Goal: Information Seeking & Learning: Learn about a topic

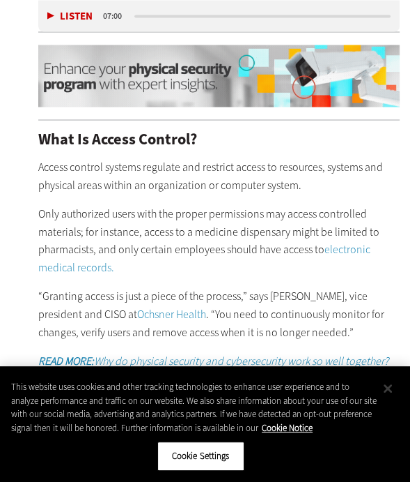
click at [392, 388] on button "Close" at bounding box center [388, 388] width 31 height 31
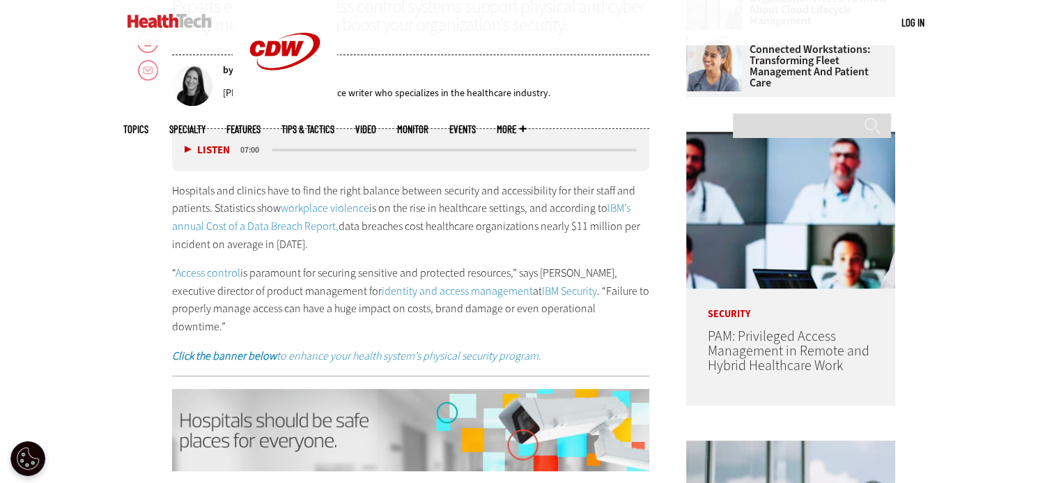
scroll to position [649, 0]
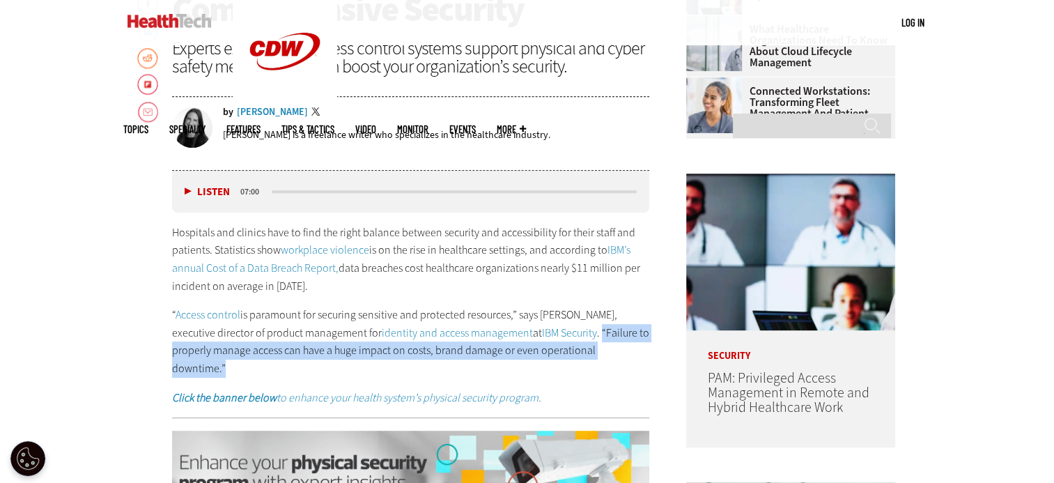
drag, startPoint x: 603, startPoint y: 349, endPoint x: 558, endPoint y: 334, distance: 47.2
click at [558, 334] on p "“ Access control is paramount for securing sensitive and protected resources,” …" at bounding box center [411, 341] width 478 height 71
copy p "“Failure to properly manage access can have a huge impact on costs, brand damag…"
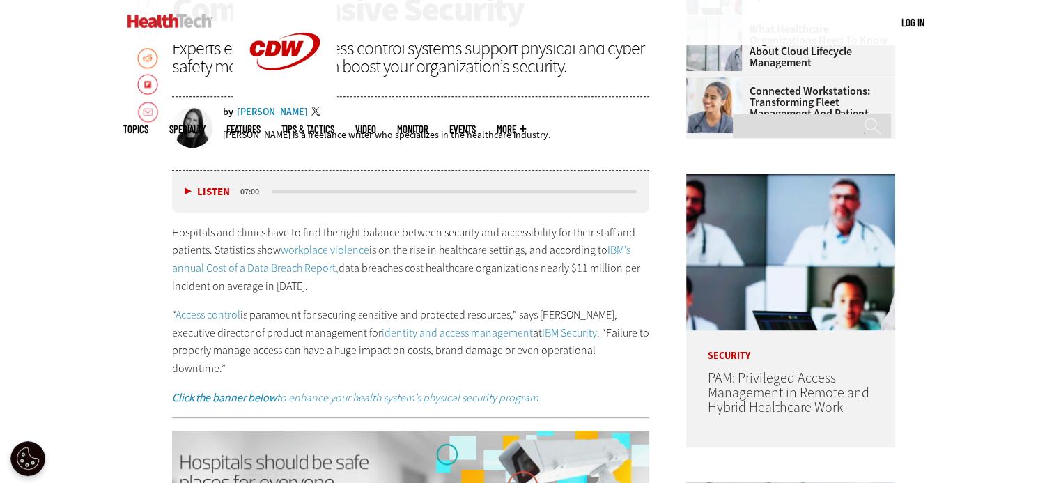
drag, startPoint x: 380, startPoint y: 1, endPoint x: 134, endPoint y: 212, distance: 324.7
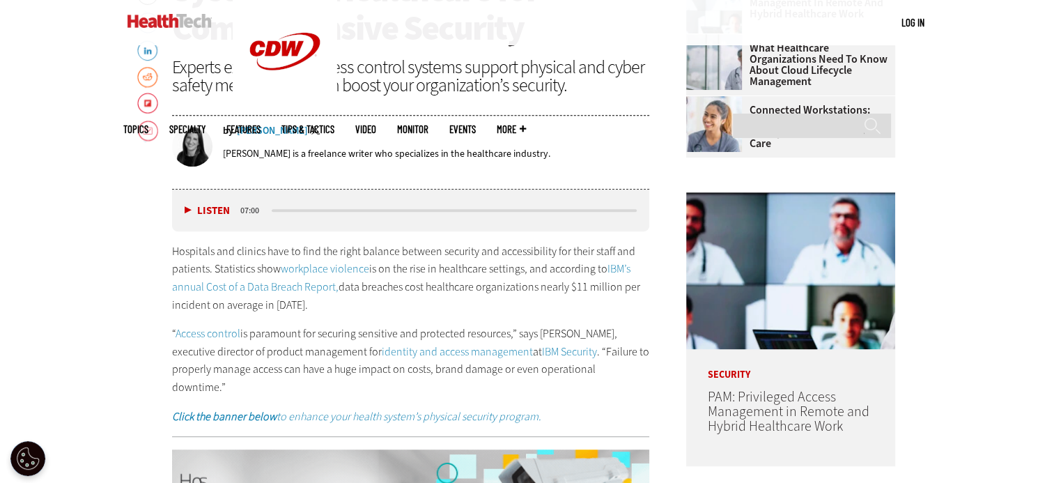
scroll to position [610, 0]
